Goal: Find specific page/section: Find specific page/section

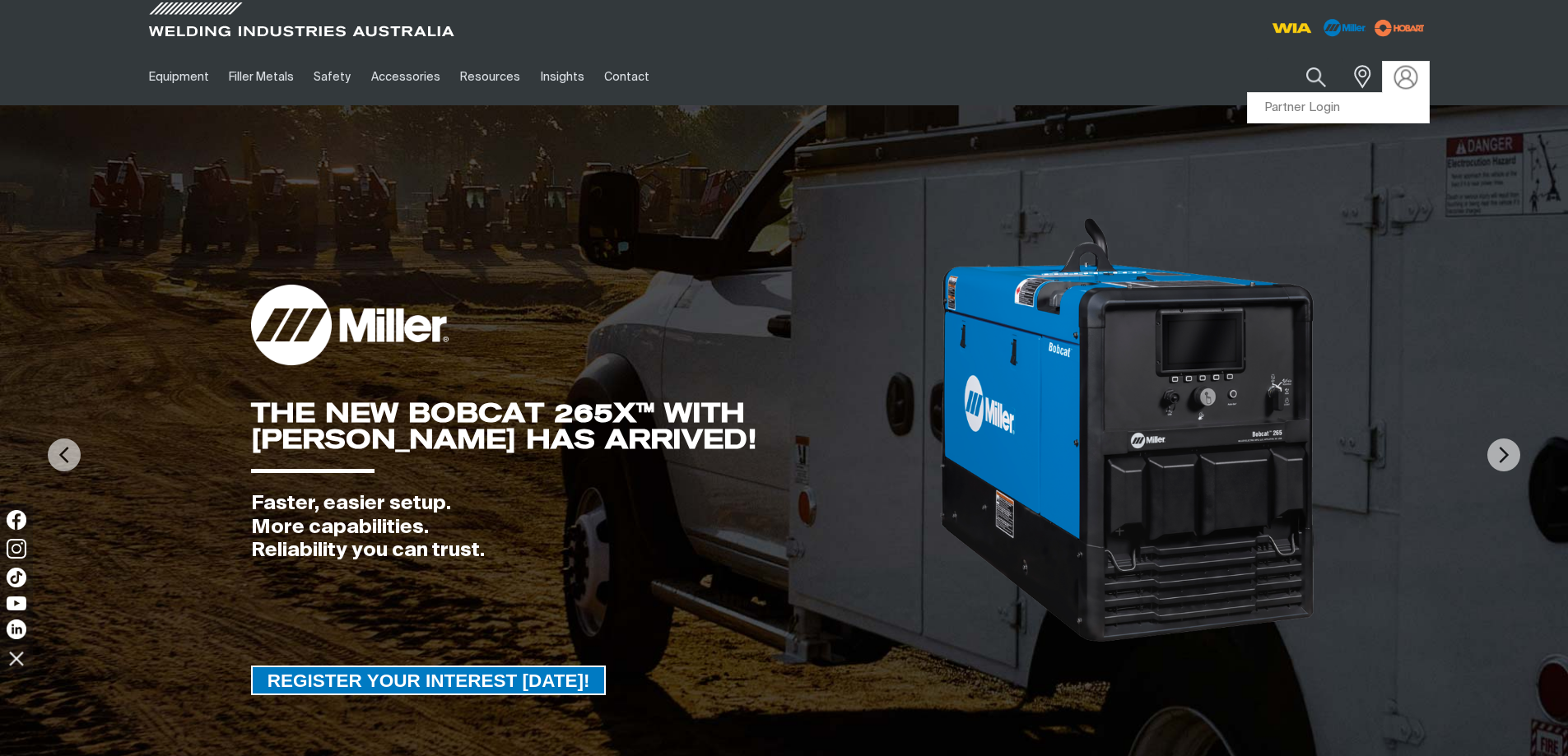
click at [1397, 76] on img at bounding box center [1406, 77] width 24 height 24
click at [1304, 104] on link "Partner Login" at bounding box center [1338, 108] width 181 height 30
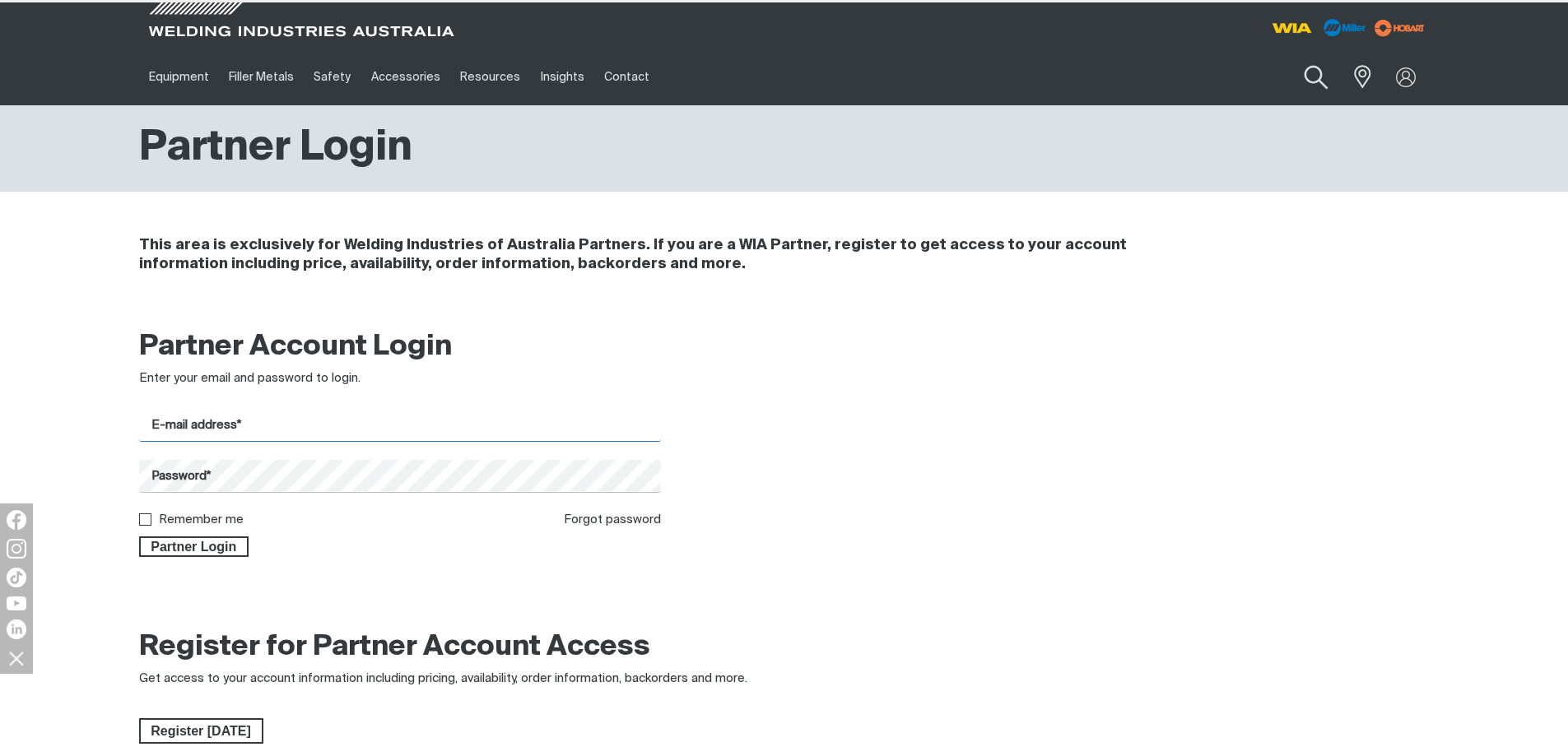
type input "[EMAIL_ADDRESS][DOMAIN_NAME]"
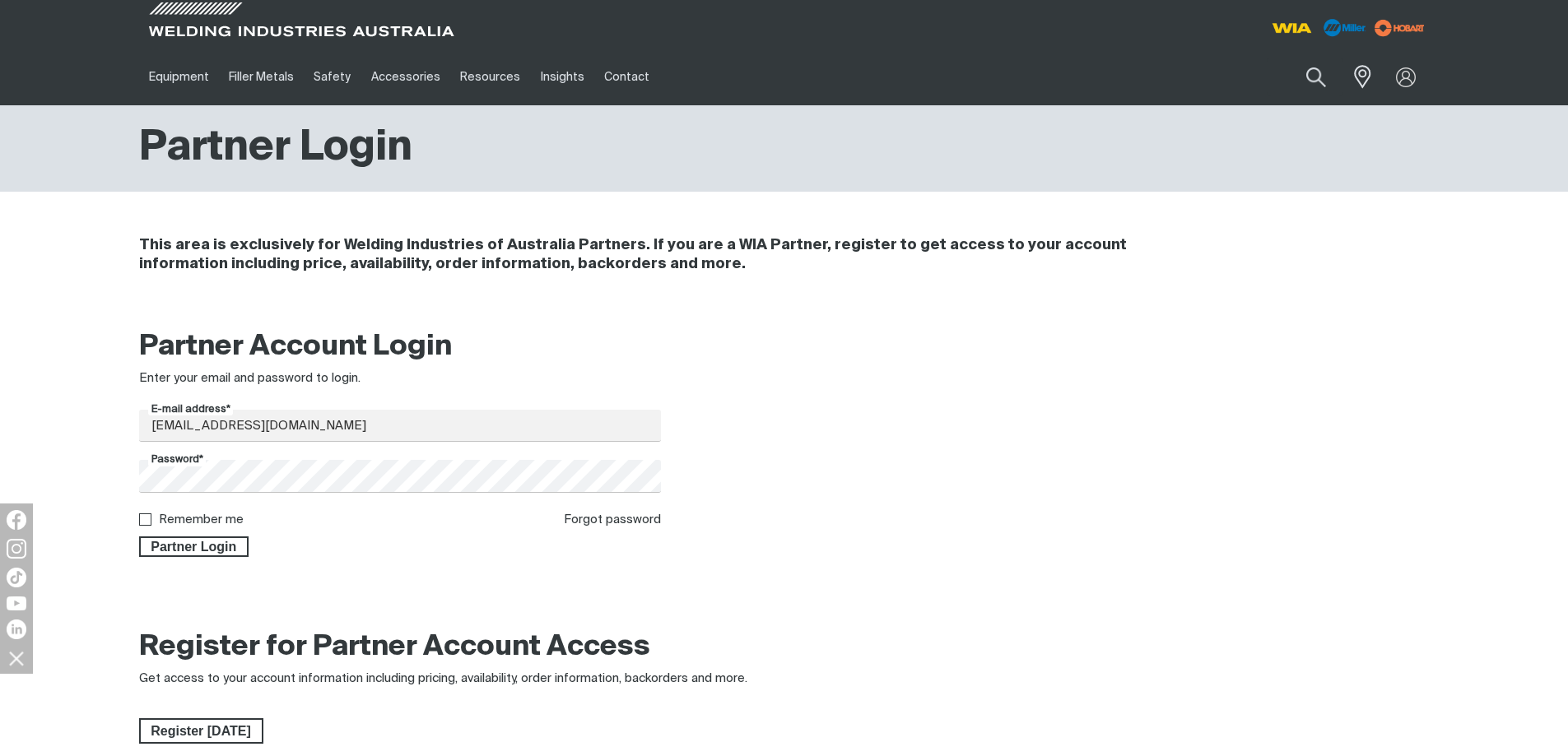
click at [198, 546] on span "Partner Login" at bounding box center [195, 547] width 107 height 21
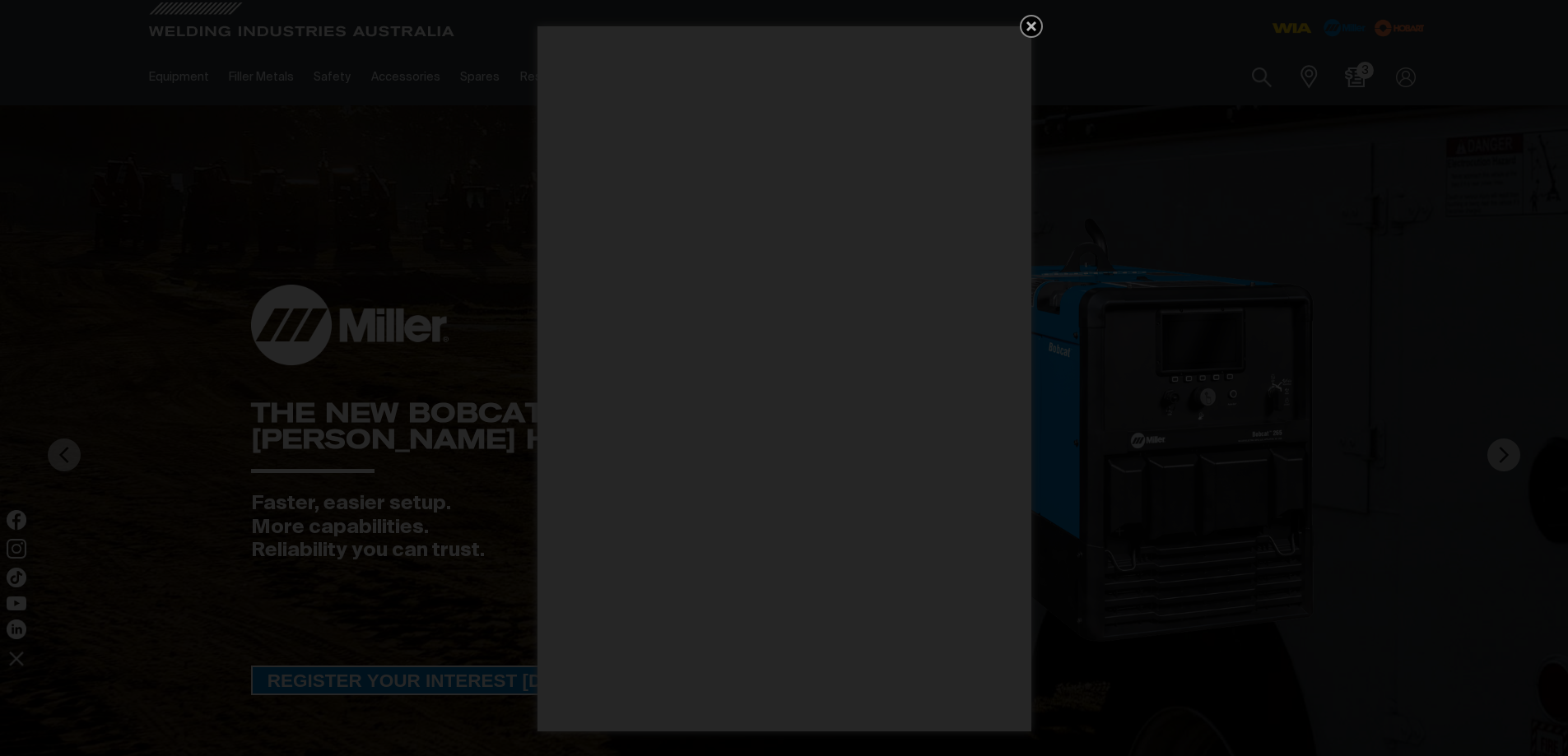
click at [1035, 26] on icon "Get 5 WIA Welding Guides Free!" at bounding box center [1031, 26] width 19 height 19
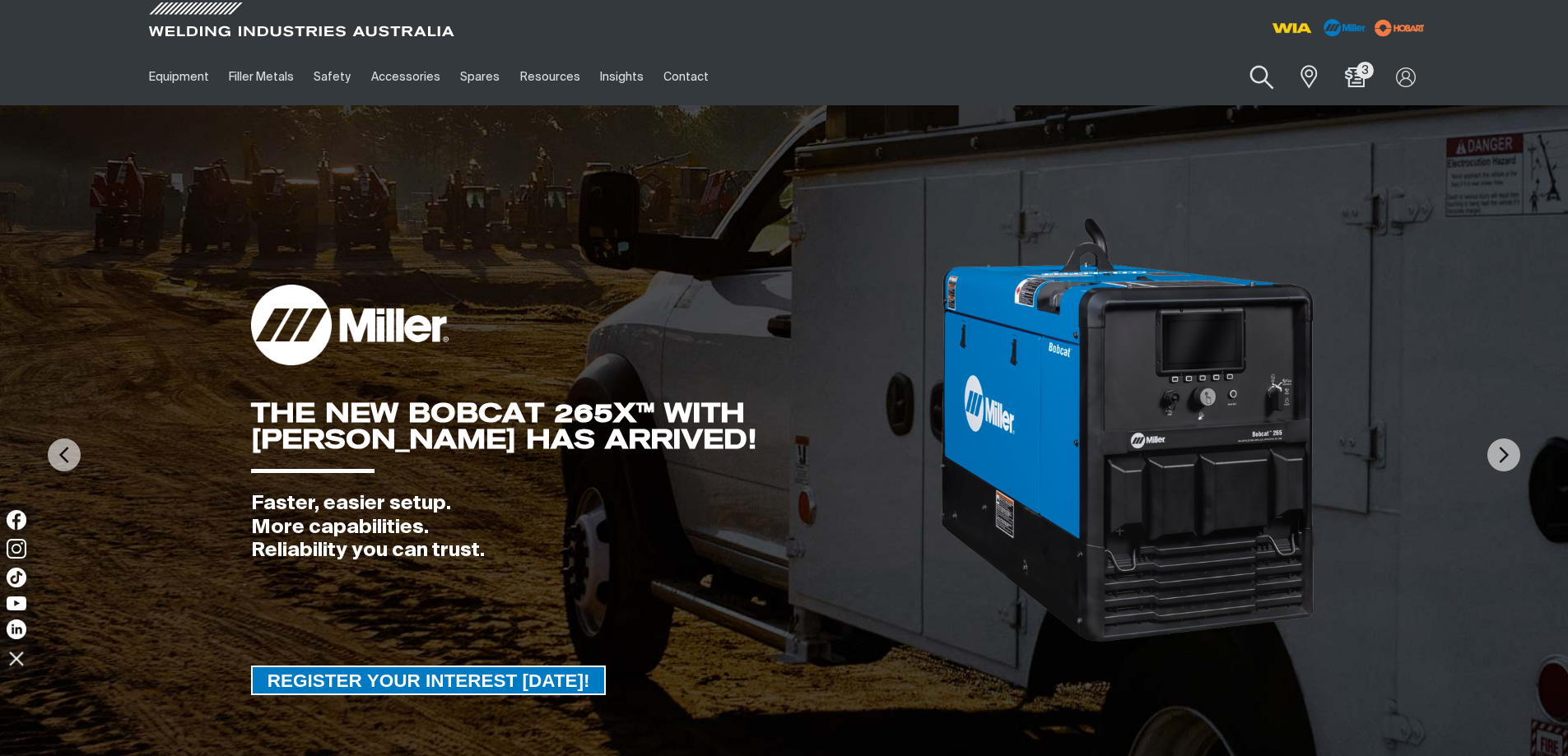
click at [1264, 78] on button "Search products" at bounding box center [1262, 77] width 66 height 47
click at [1152, 80] on input "Search" at bounding box center [1162, 77] width 254 height 37
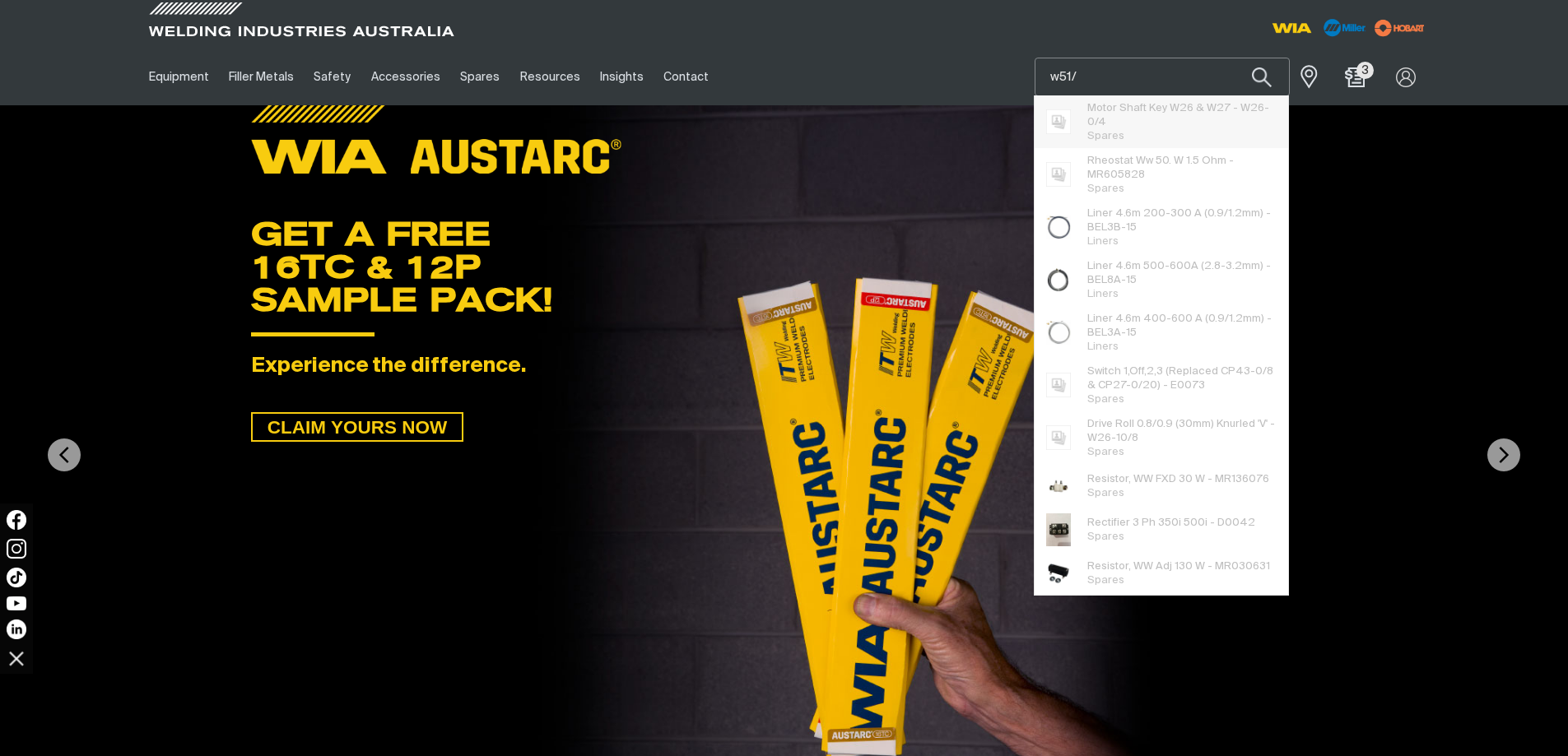
type input "w51"
click at [1234, 57] on button "Search products" at bounding box center [1262, 77] width 56 height 39
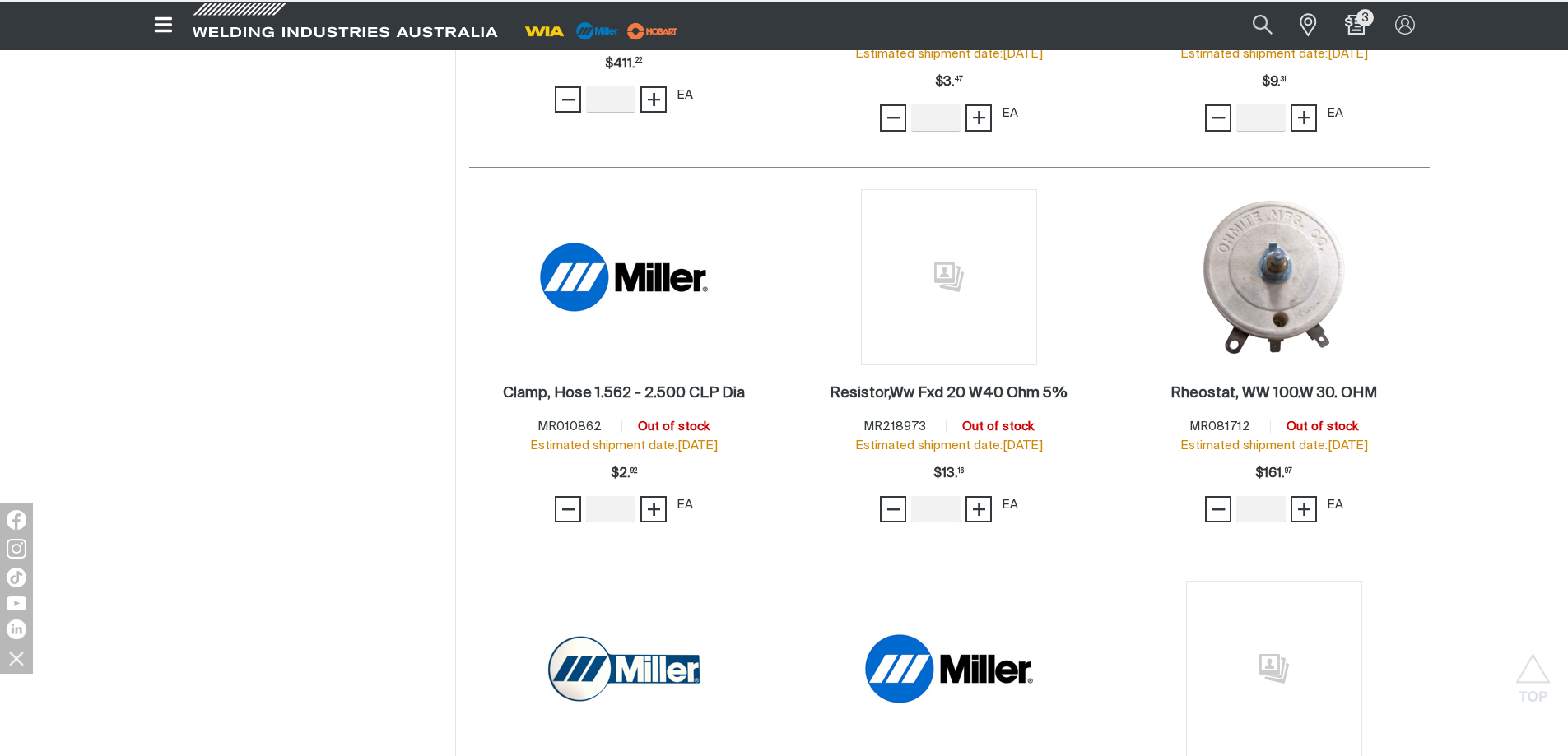
scroll to position [3209, 0]
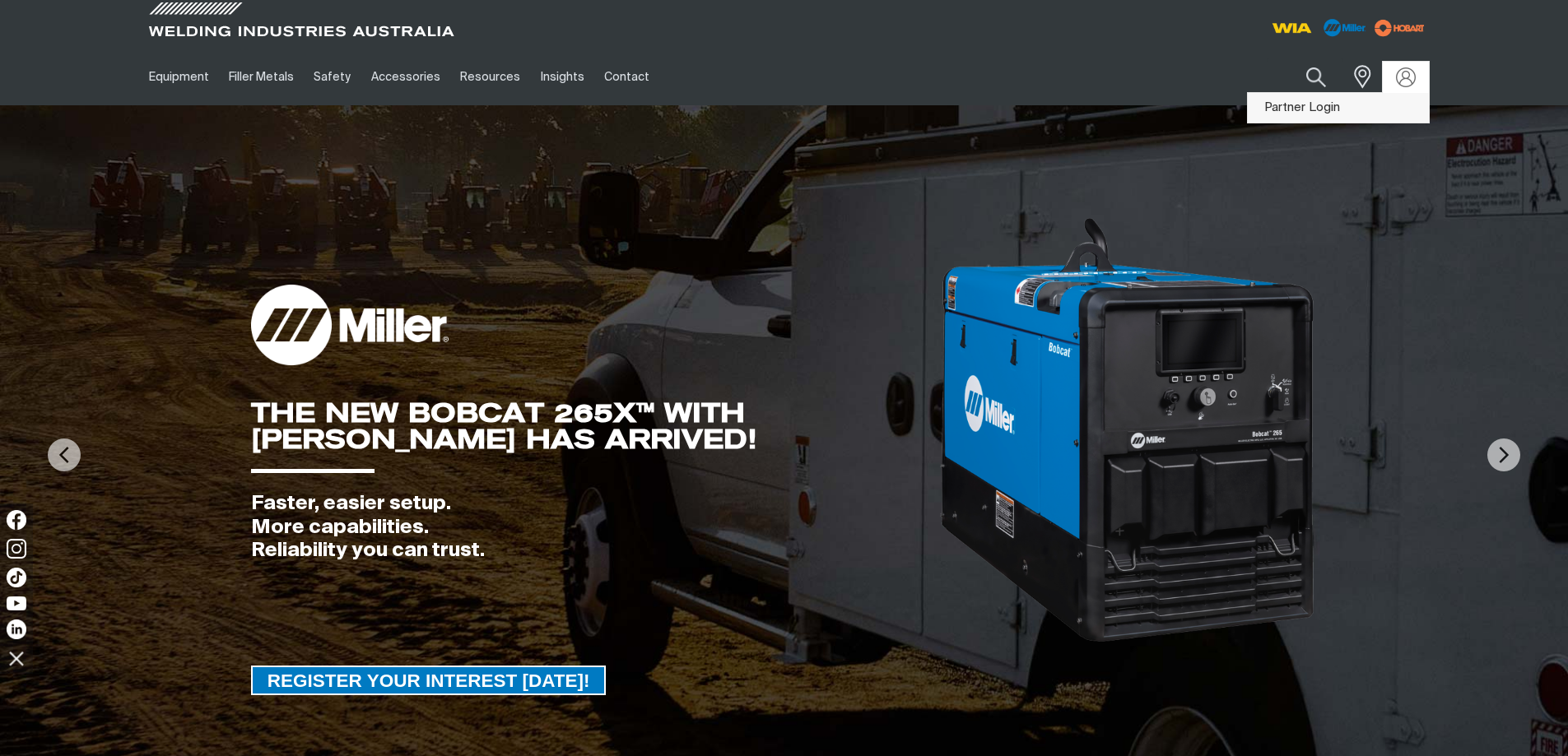
click at [1313, 101] on link "Partner Login" at bounding box center [1338, 108] width 181 height 30
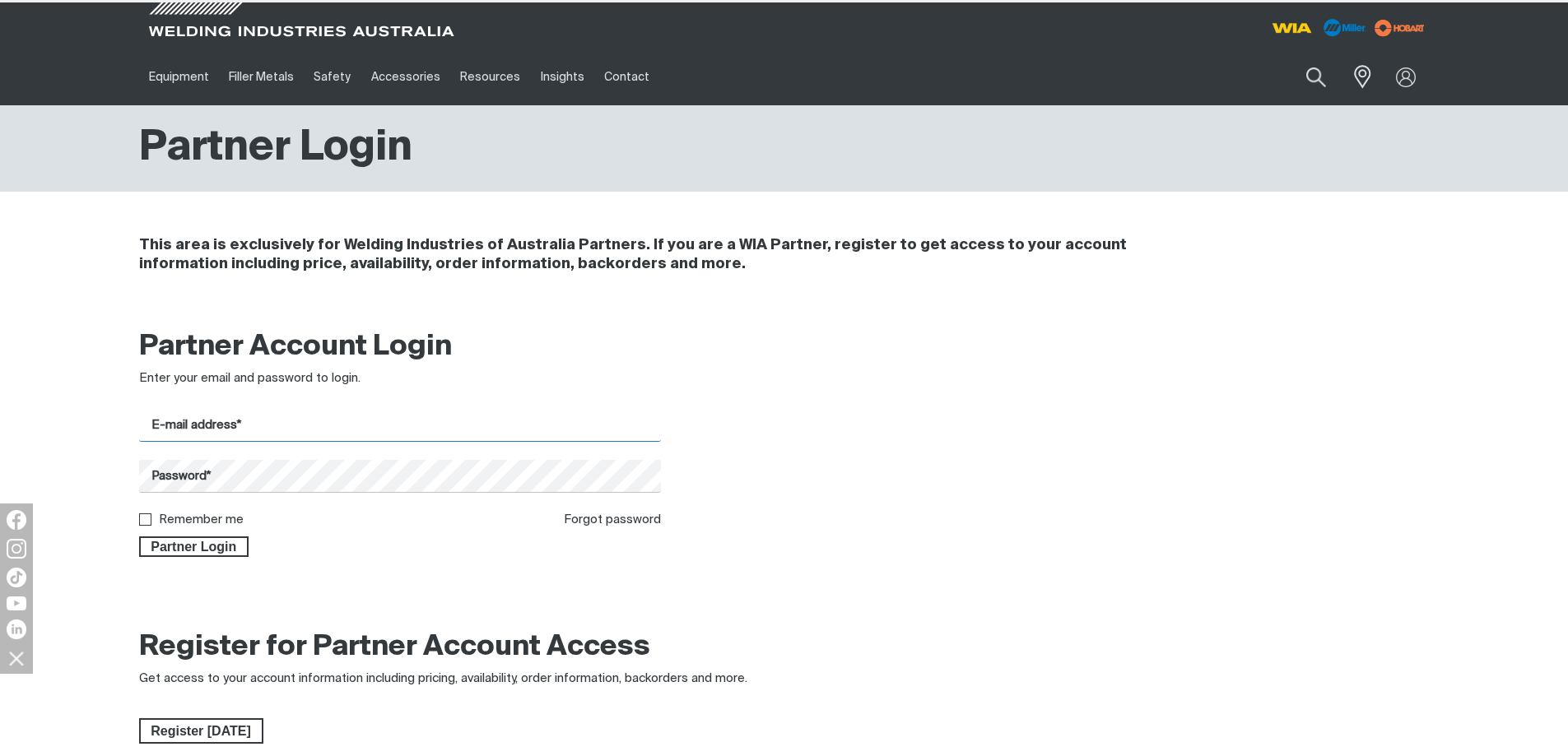
type input "[EMAIL_ADDRESS][DOMAIN_NAME]"
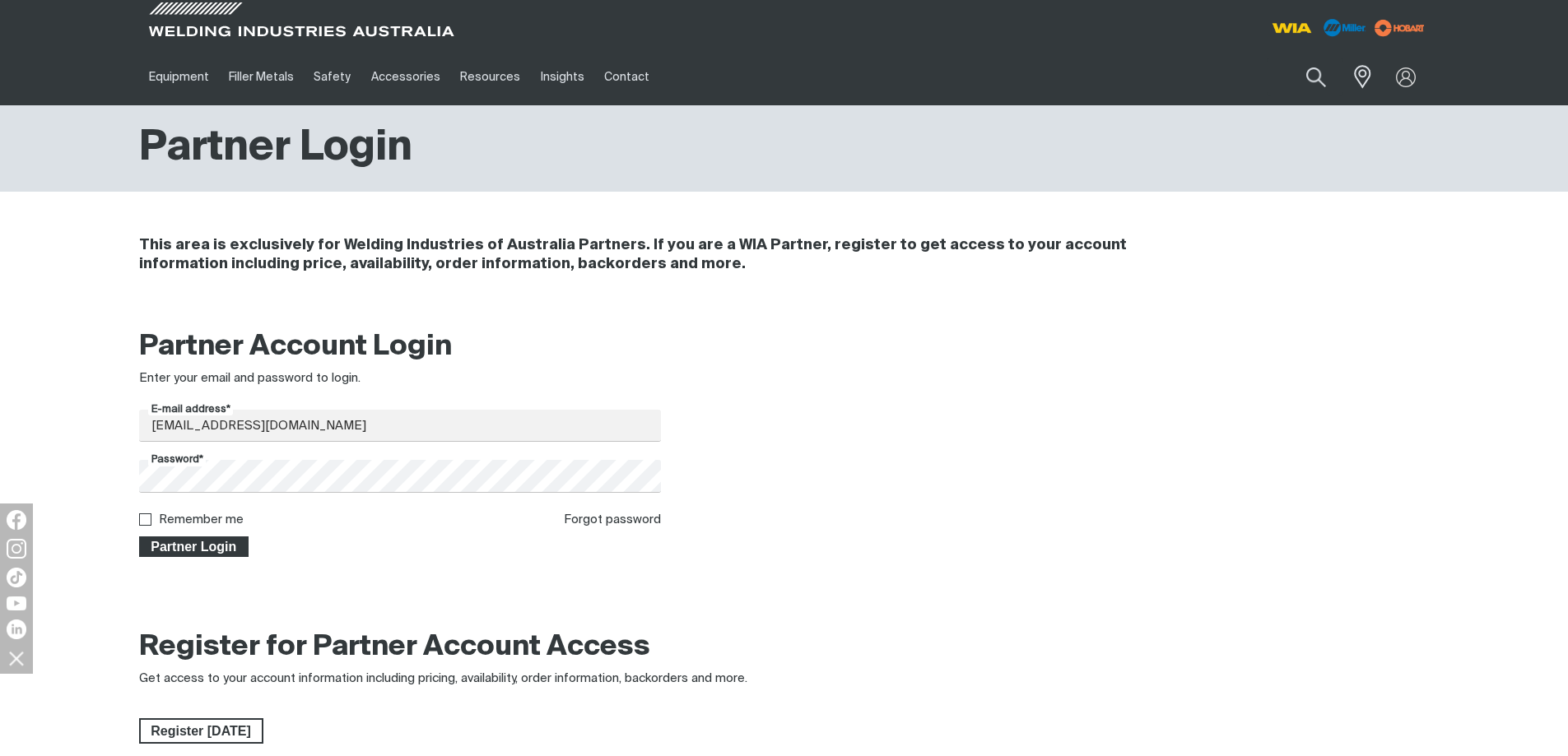
click at [203, 549] on span "Partner Login" at bounding box center [195, 547] width 107 height 21
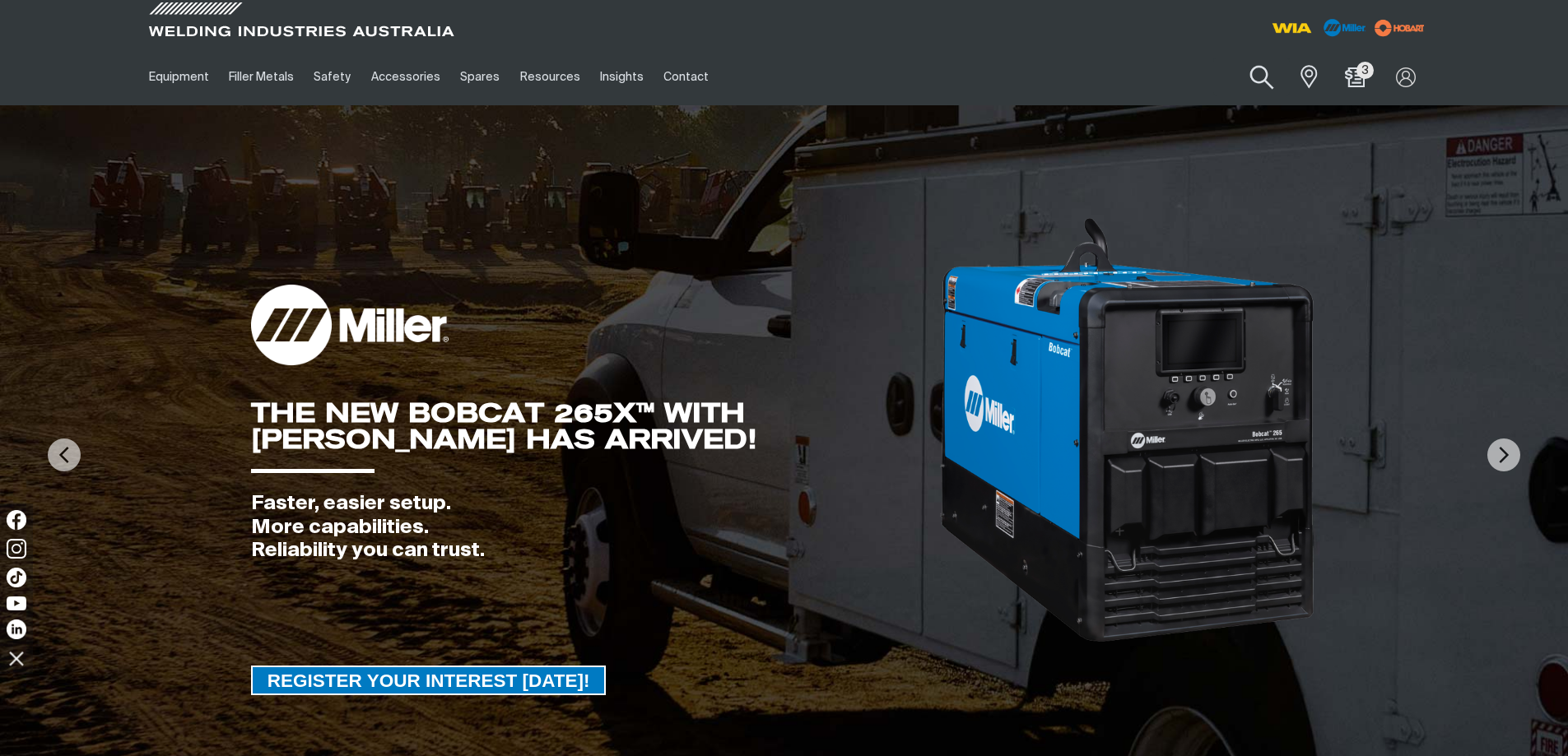
click at [1254, 77] on button "Search products" at bounding box center [1262, 77] width 66 height 47
click at [1090, 80] on input "Search" at bounding box center [1162, 77] width 254 height 37
type input "W64-1"
click at [1234, 57] on button "Search products" at bounding box center [1262, 77] width 56 height 39
